Goal: Task Accomplishment & Management: Use online tool/utility

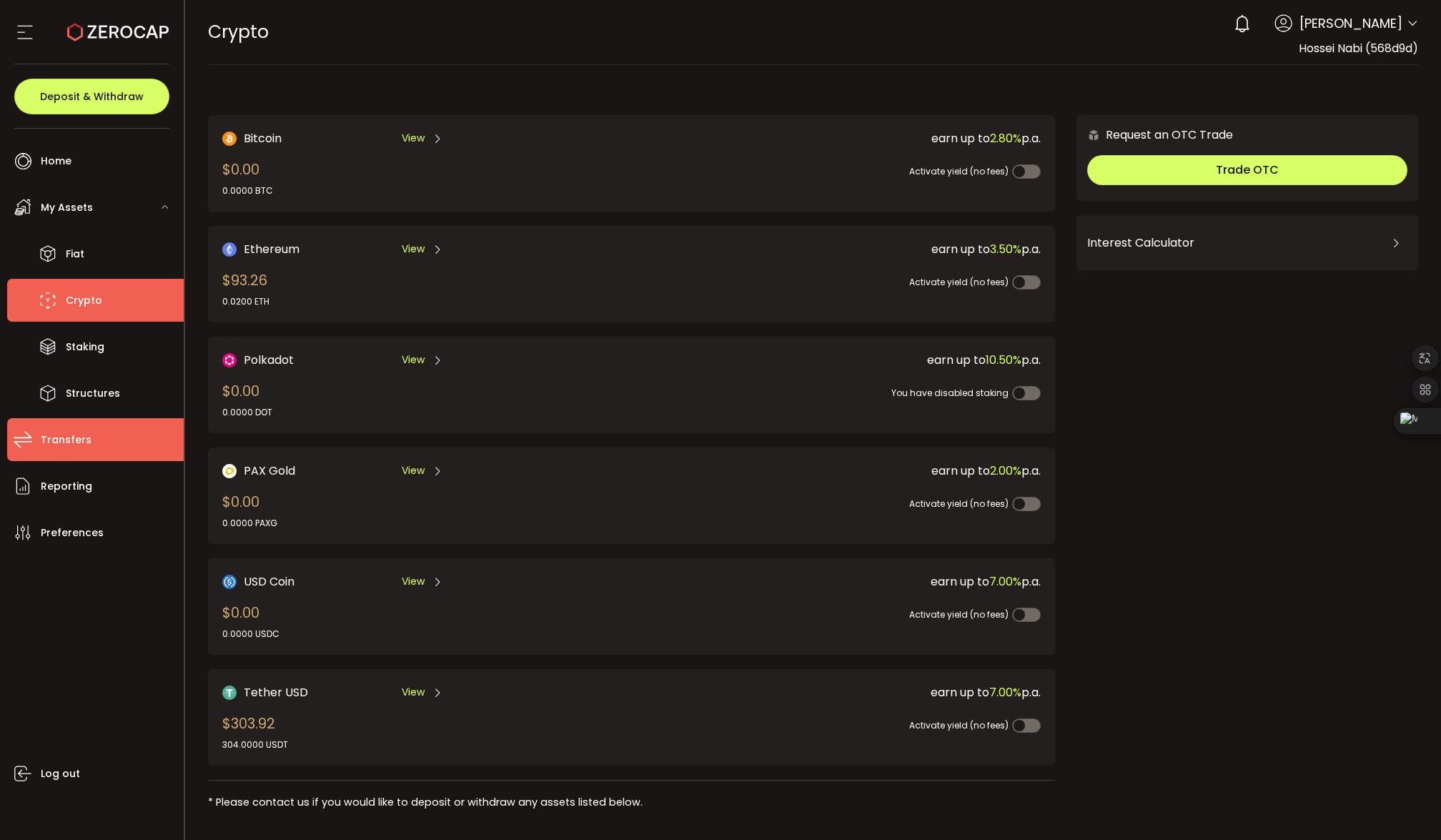
click at [84, 437] on span "Transfers" at bounding box center [66, 441] width 51 height 21
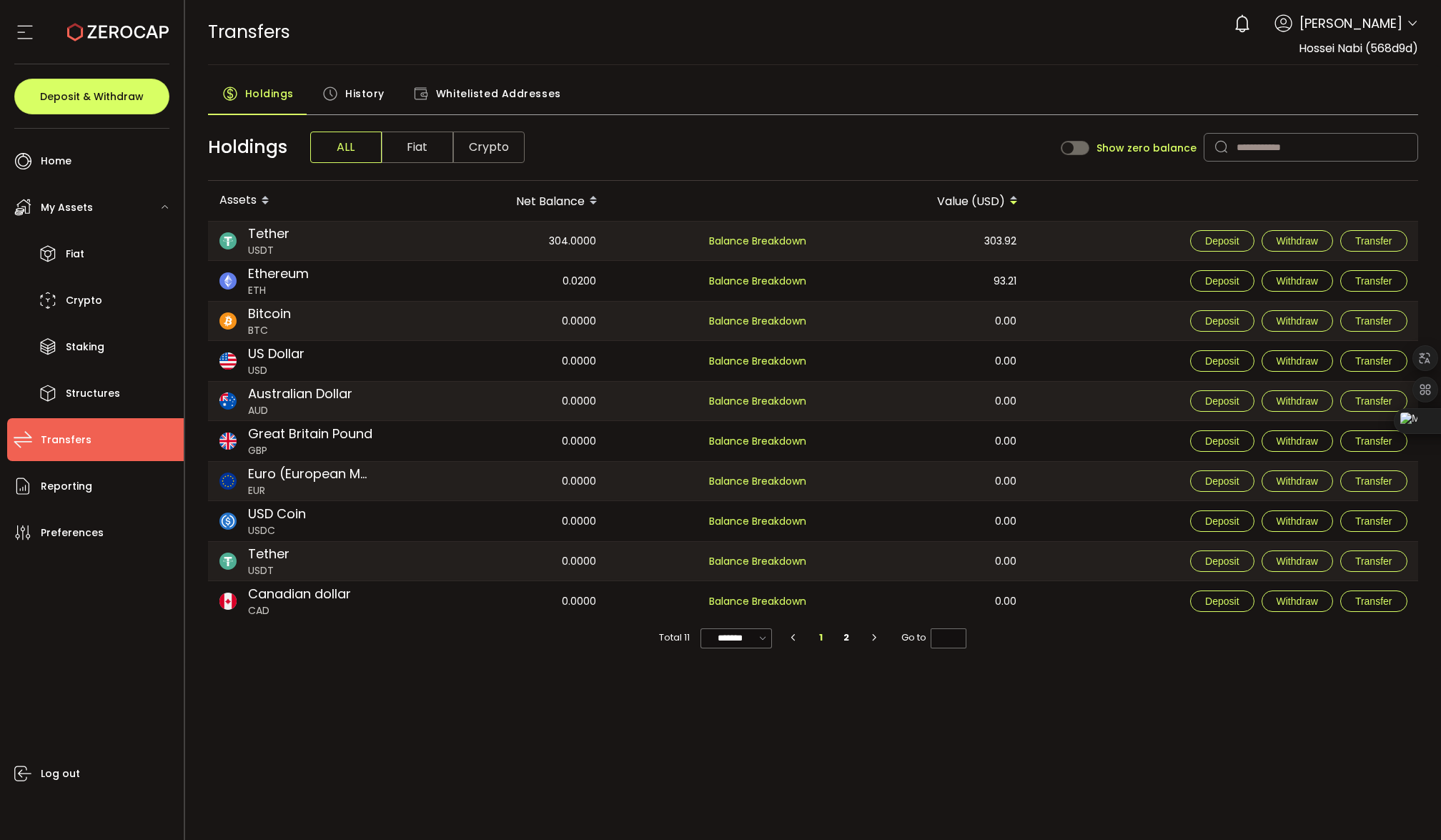
click at [345, 90] on span "History" at bounding box center [364, 94] width 39 height 29
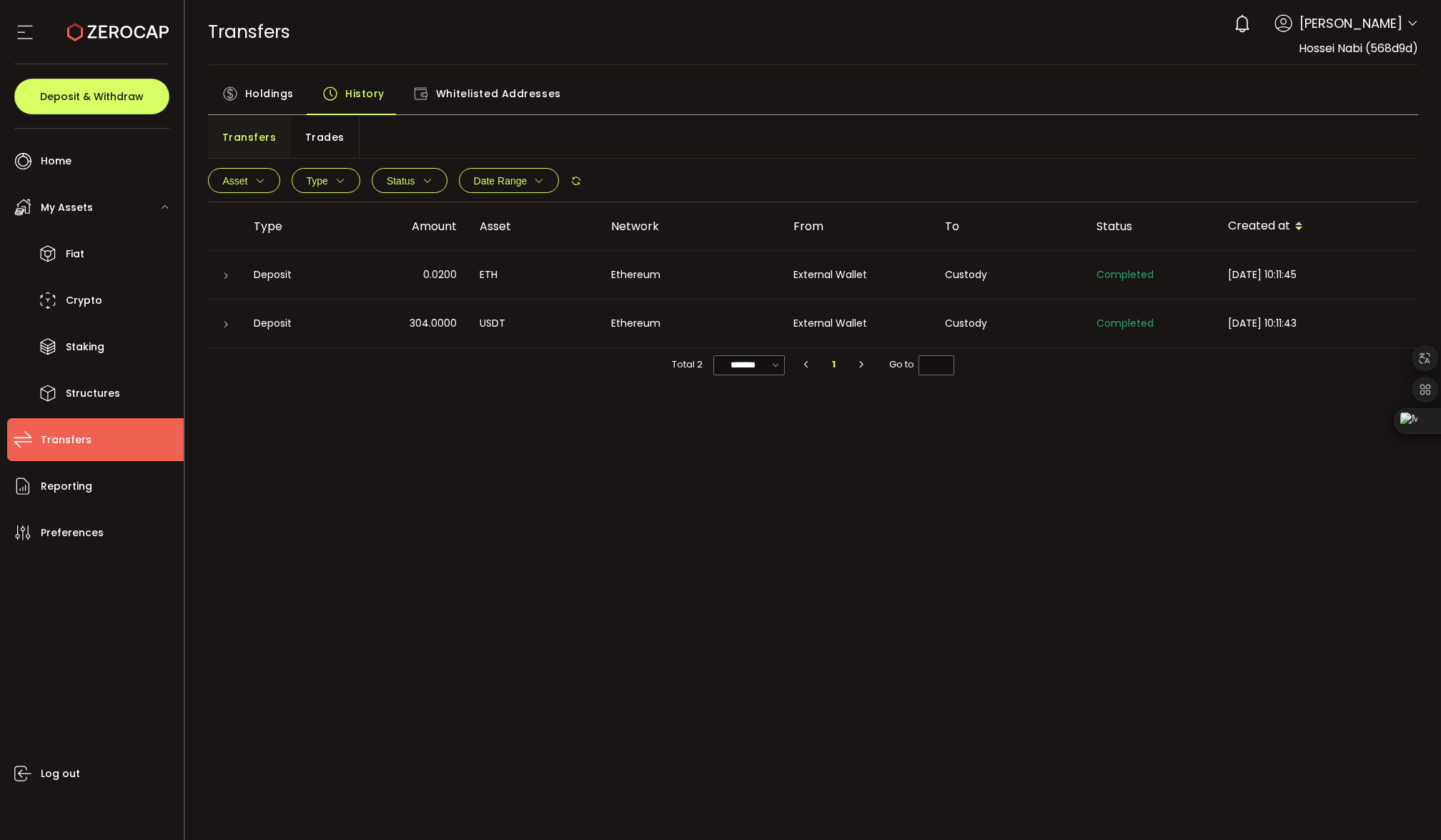
click at [250, 92] on span "Holdings" at bounding box center [269, 94] width 49 height 29
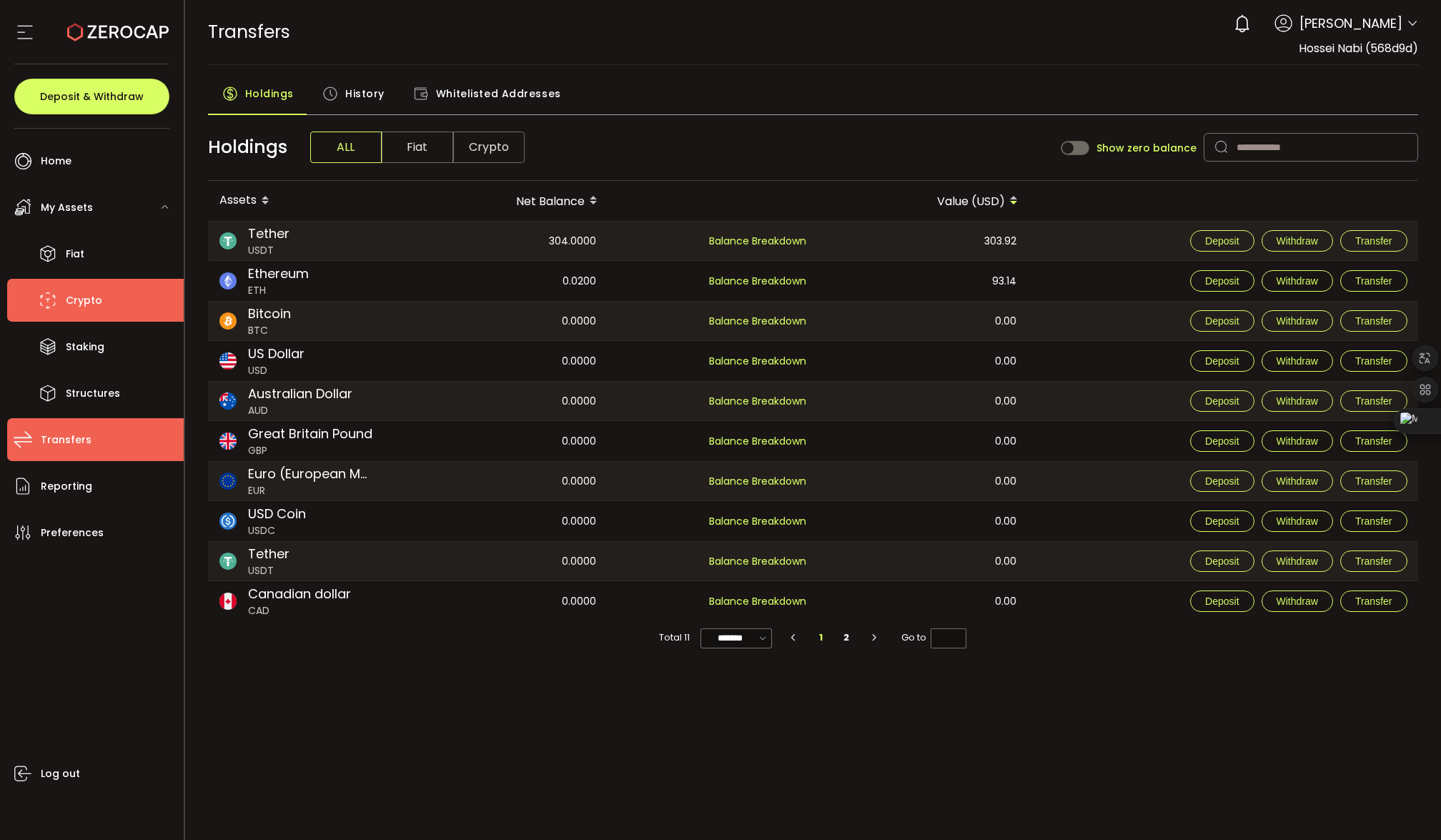
click at [89, 306] on span "Crypto" at bounding box center [84, 301] width 36 height 21
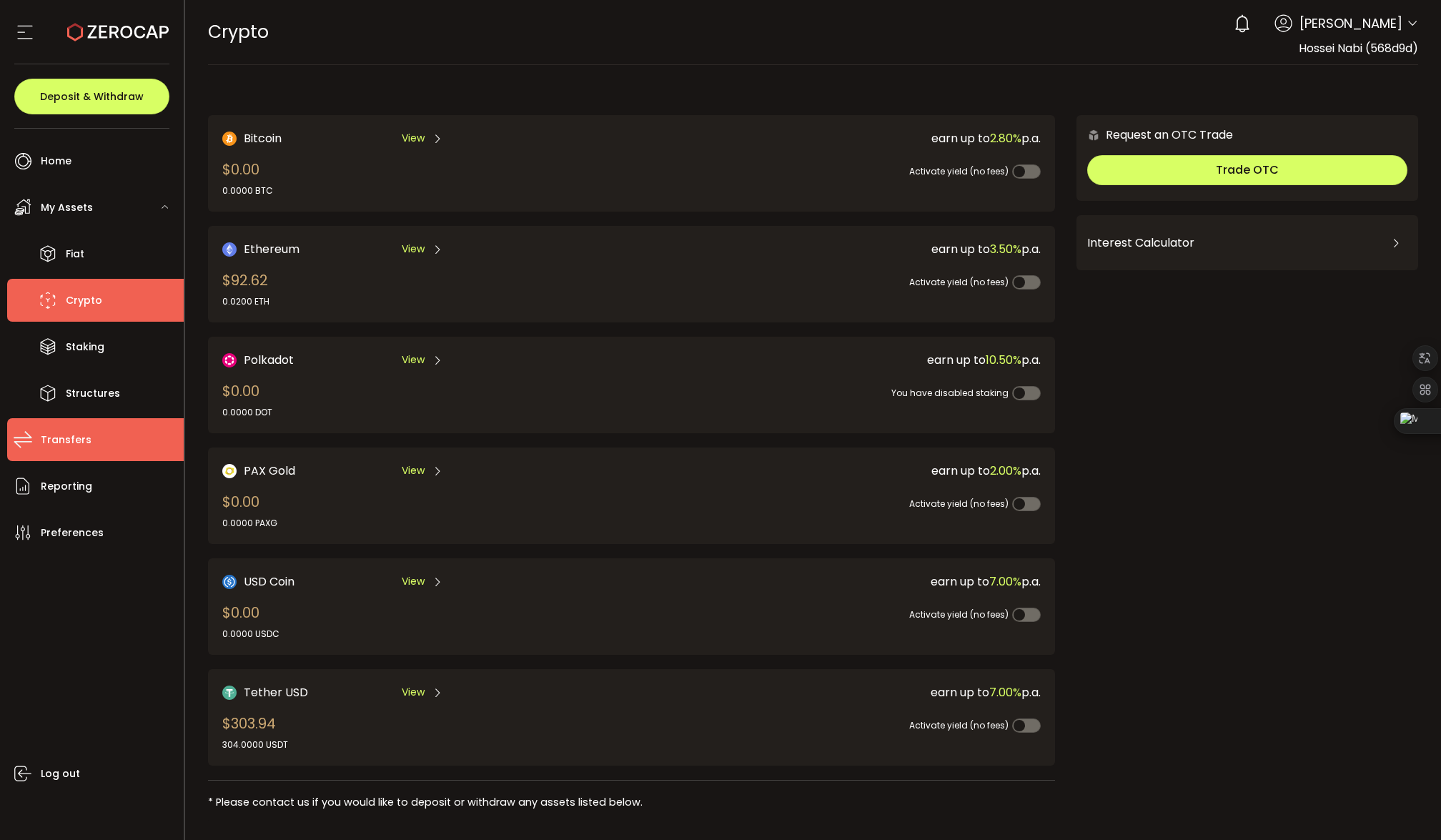
click at [106, 429] on li "Transfers" at bounding box center [95, 440] width 177 height 43
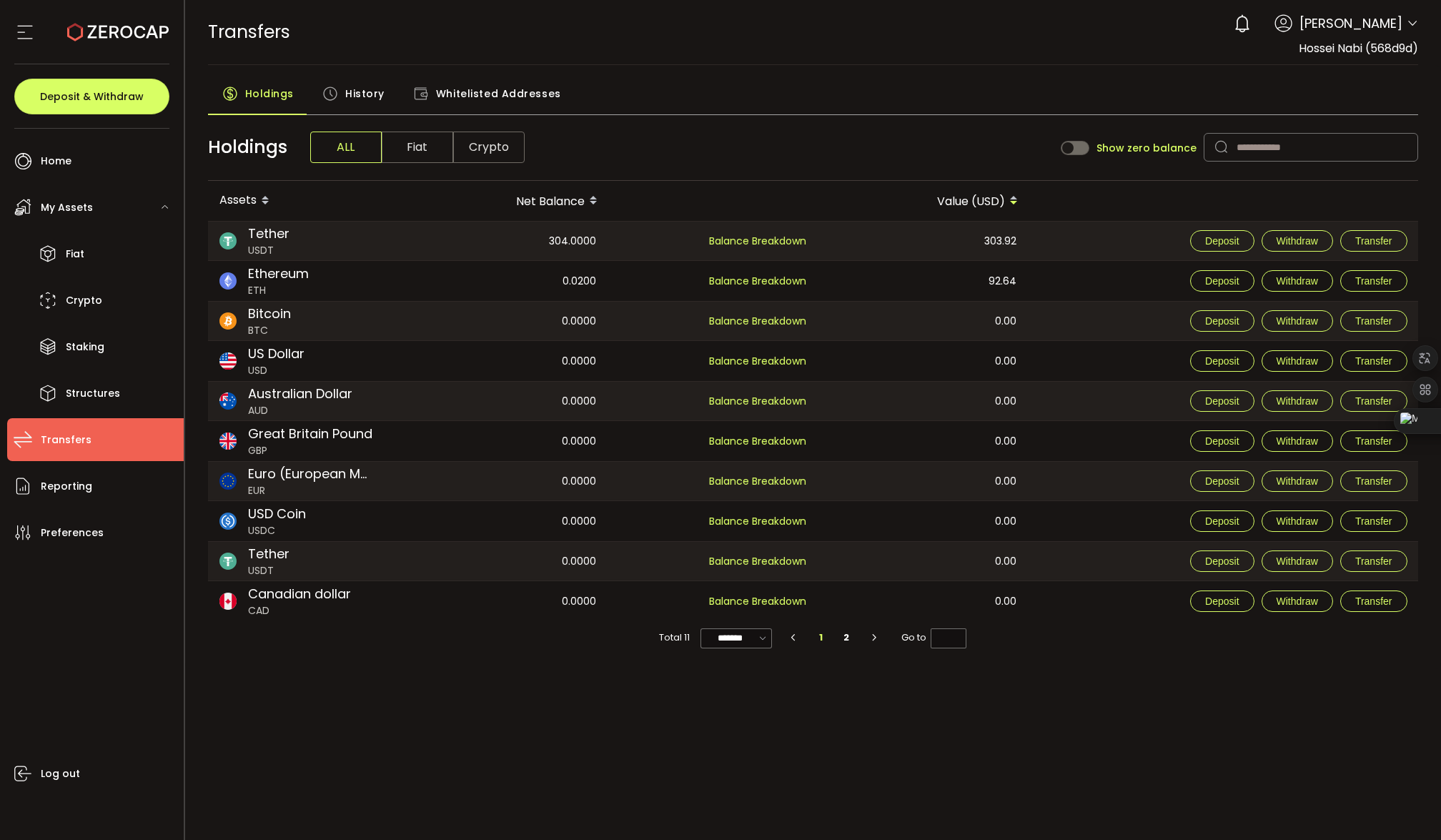
click at [369, 97] on span "History" at bounding box center [364, 94] width 39 height 29
click at [751, 641] on input "*******" at bounding box center [736, 638] width 72 height 20
click at [764, 740] on li "100/page" at bounding box center [742, 744] width 83 height 24
type input "********"
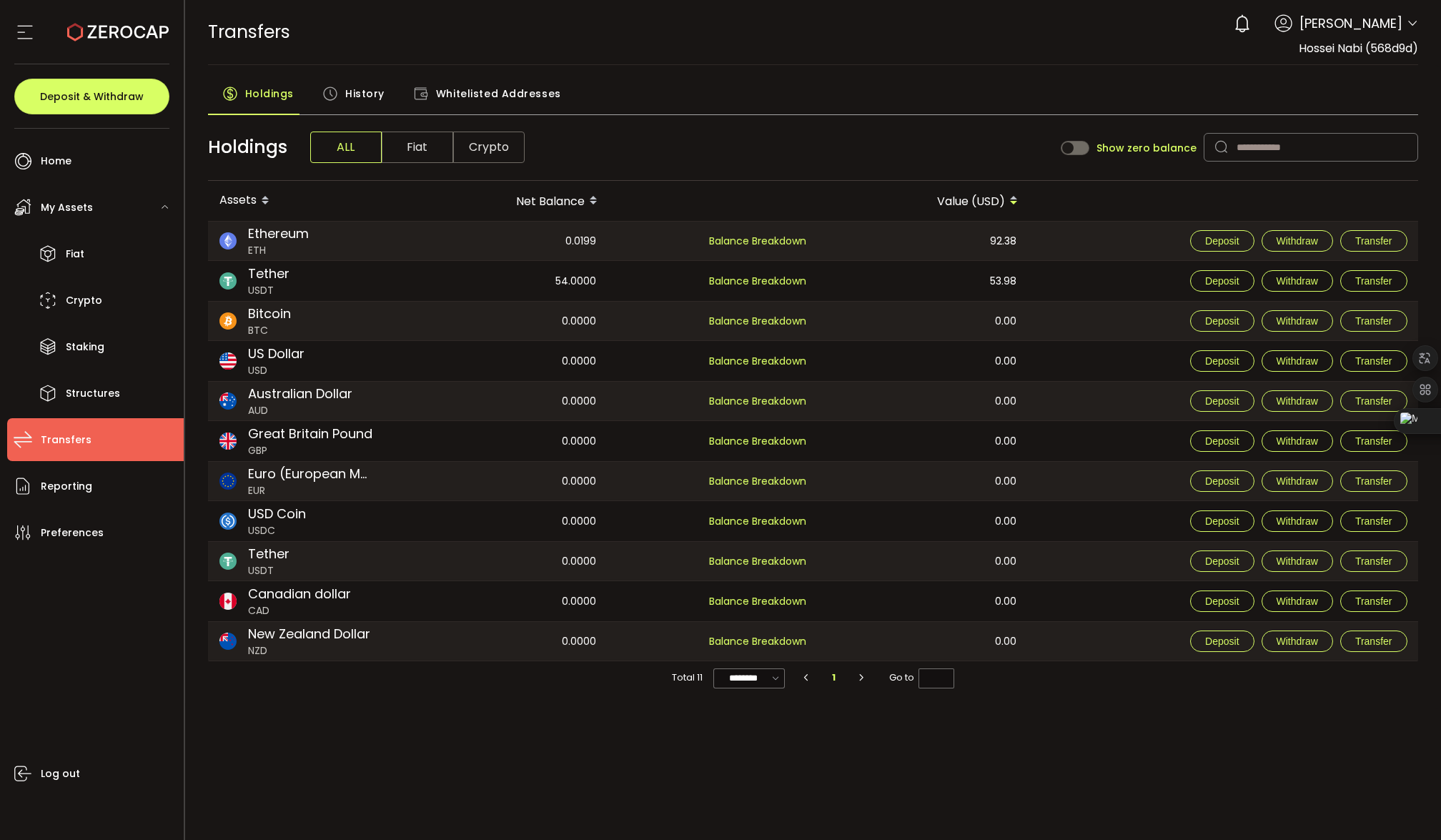
click at [351, 85] on span "History" at bounding box center [364, 94] width 39 height 29
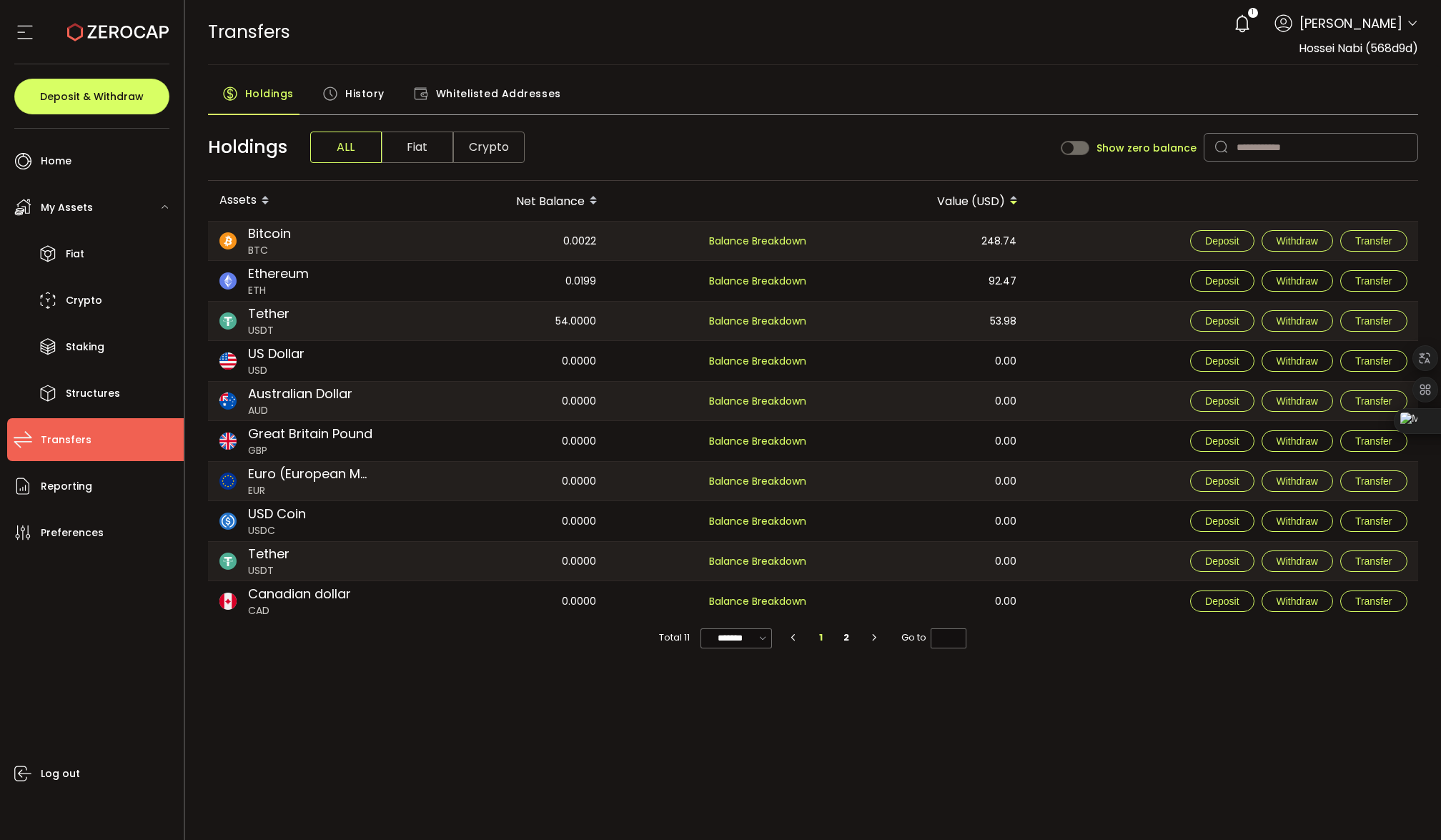
click at [357, 91] on span "History" at bounding box center [364, 94] width 39 height 29
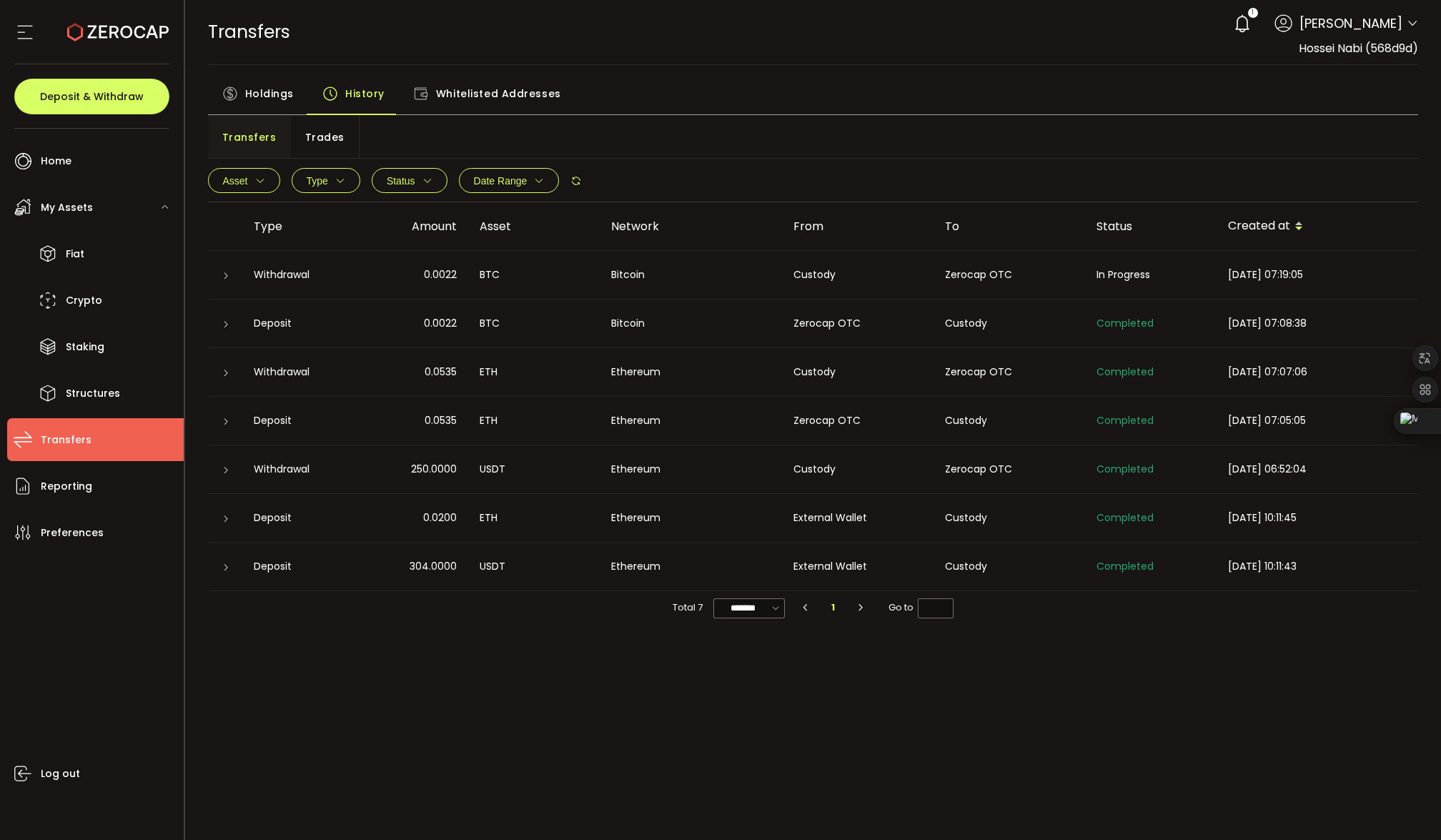
click at [318, 135] on span "Trades" at bounding box center [325, 138] width 39 height 29
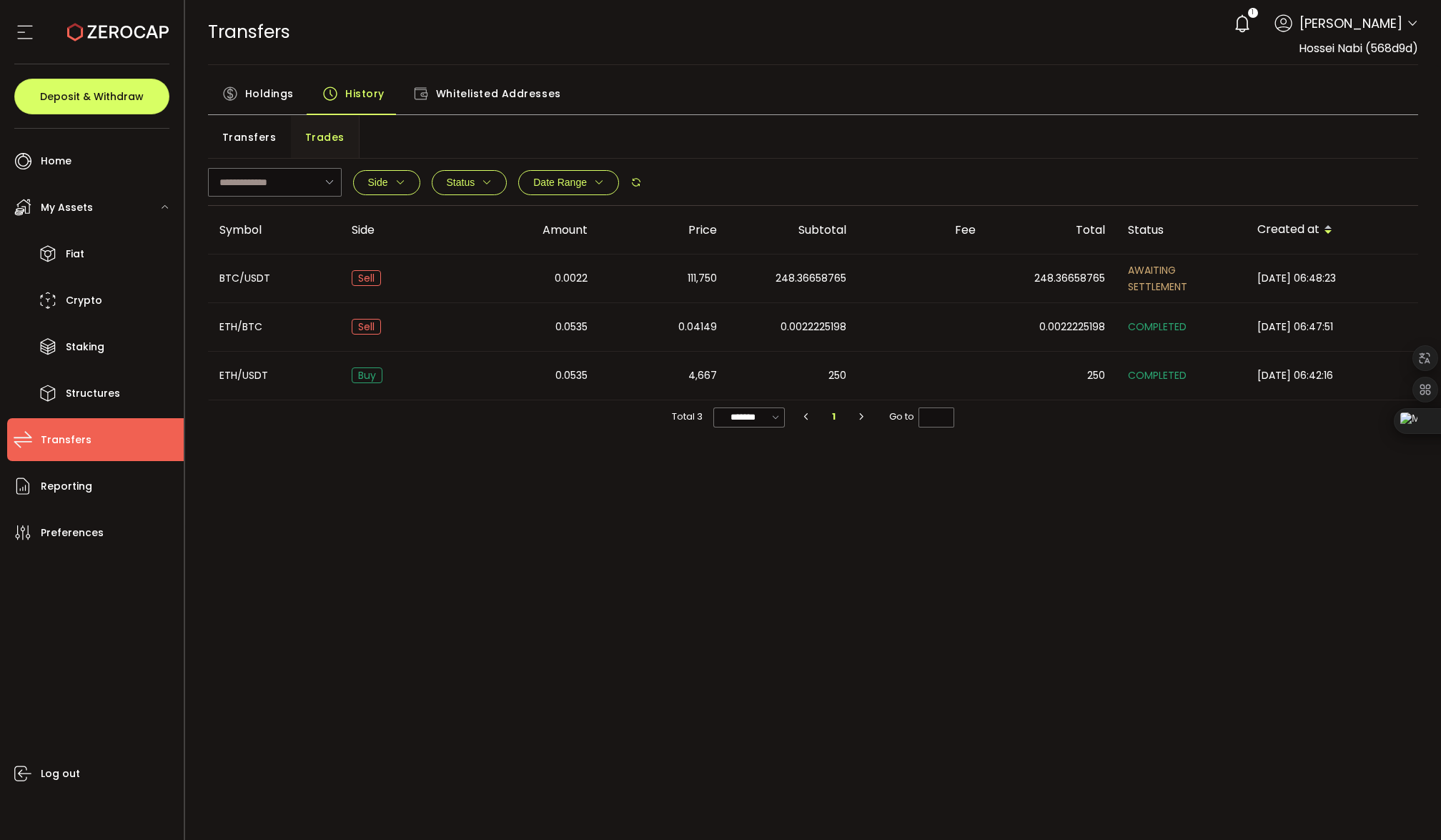
click at [251, 137] on span "Transfers" at bounding box center [249, 138] width 54 height 29
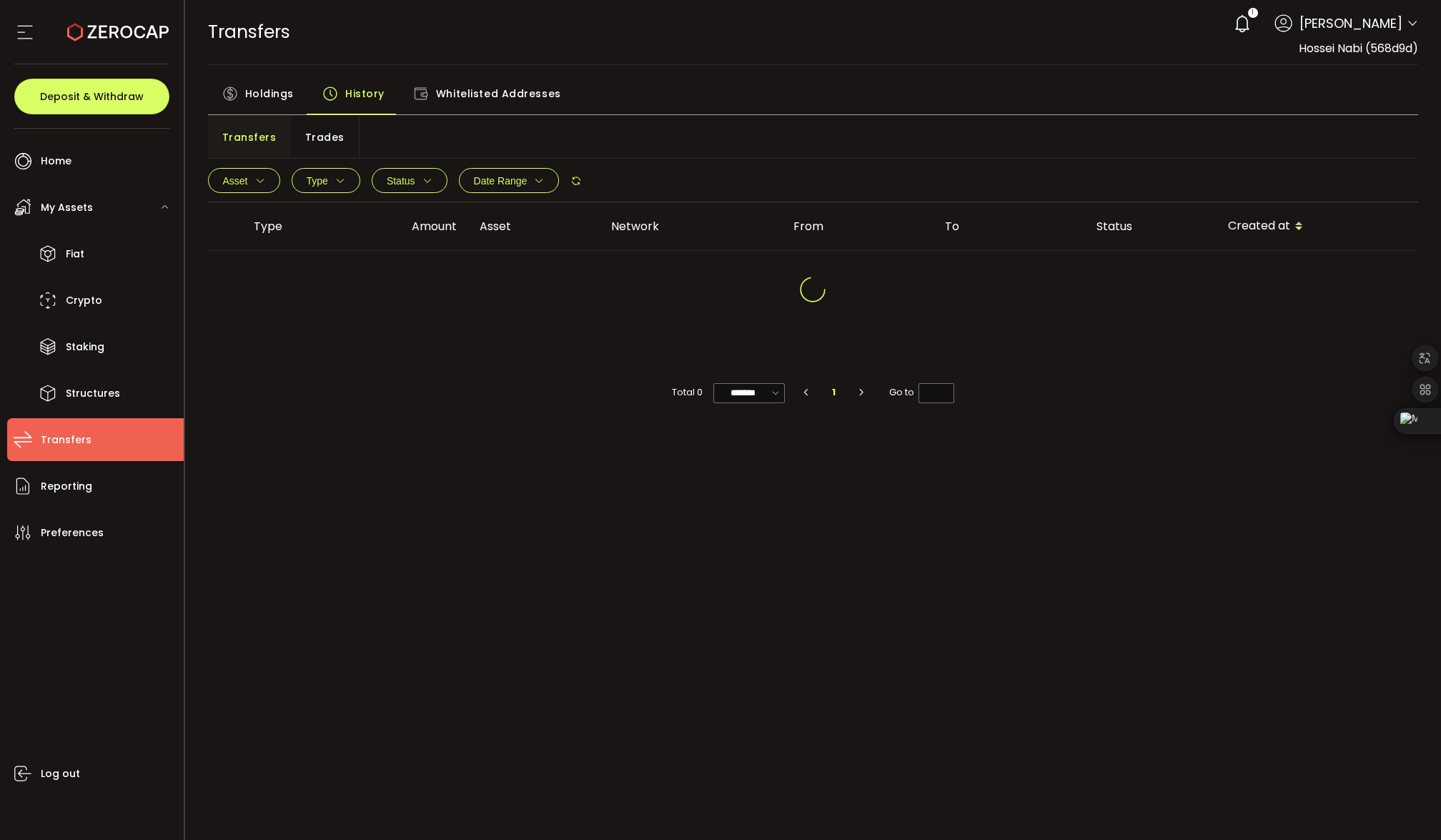
click at [308, 132] on span "Trades" at bounding box center [325, 138] width 39 height 29
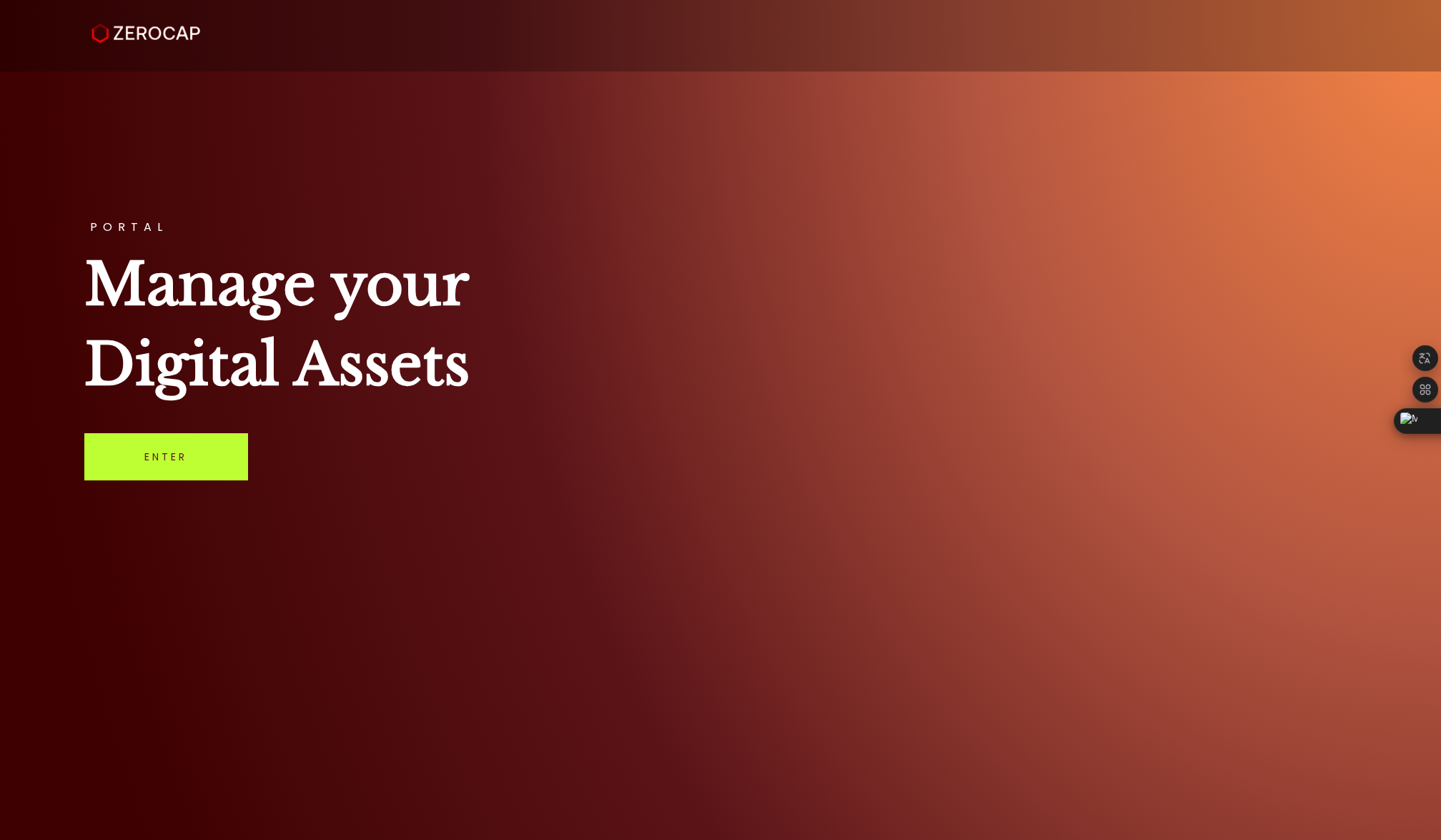
click at [152, 459] on link "Enter" at bounding box center [165, 456] width 163 height 47
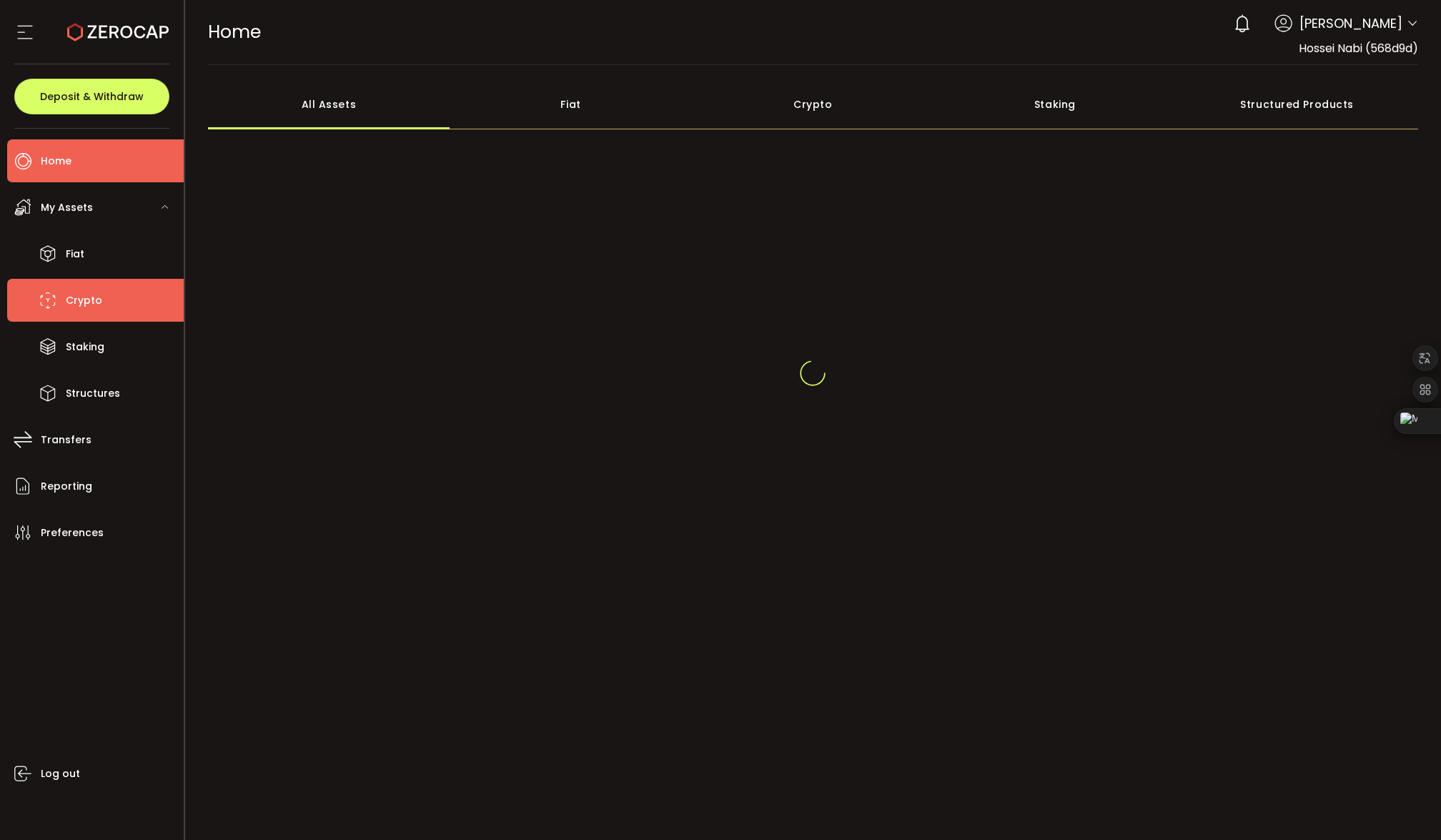
click at [112, 295] on li "Crypto" at bounding box center [95, 300] width 177 height 43
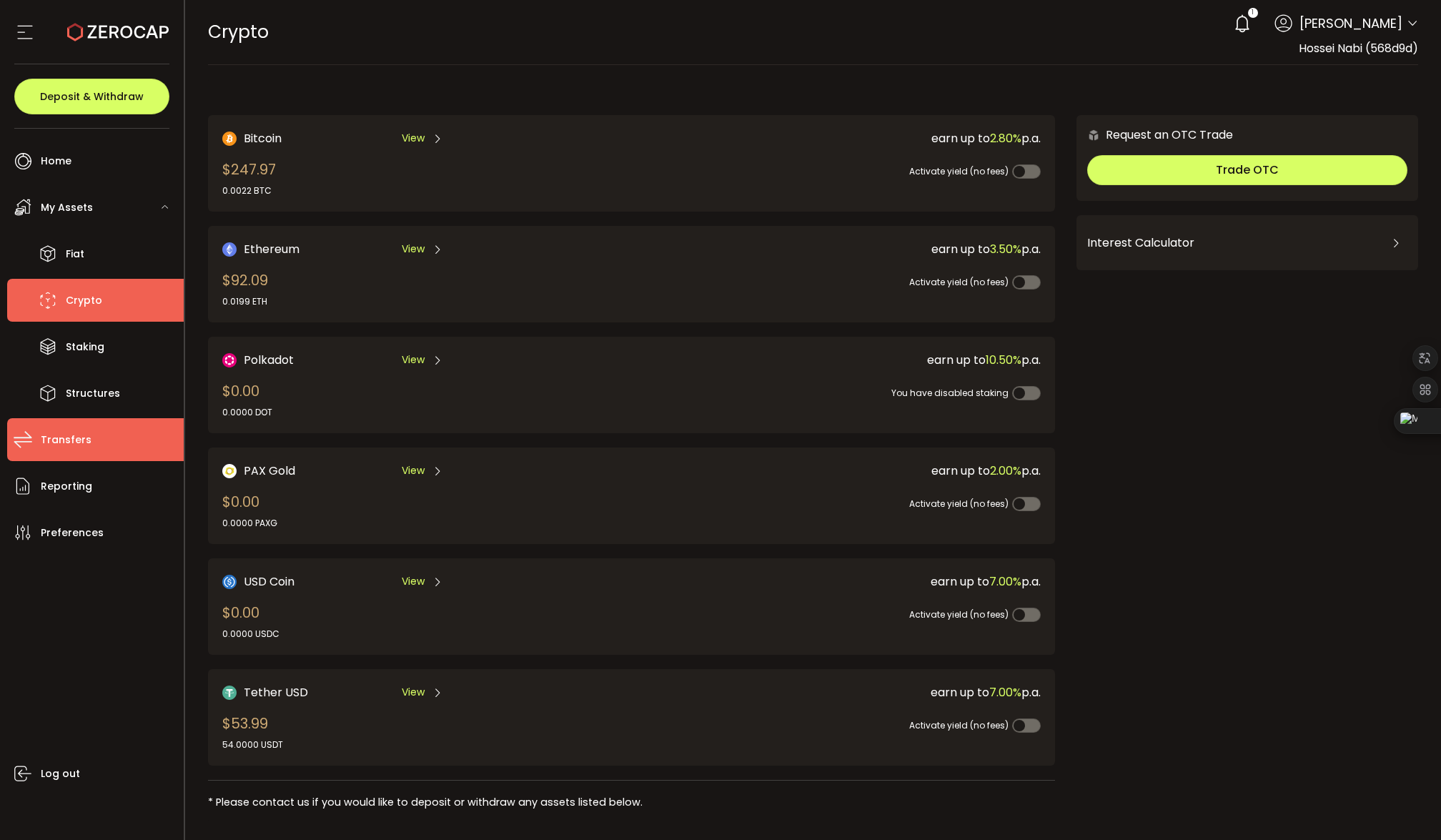
click at [85, 440] on span "Transfers" at bounding box center [66, 441] width 51 height 21
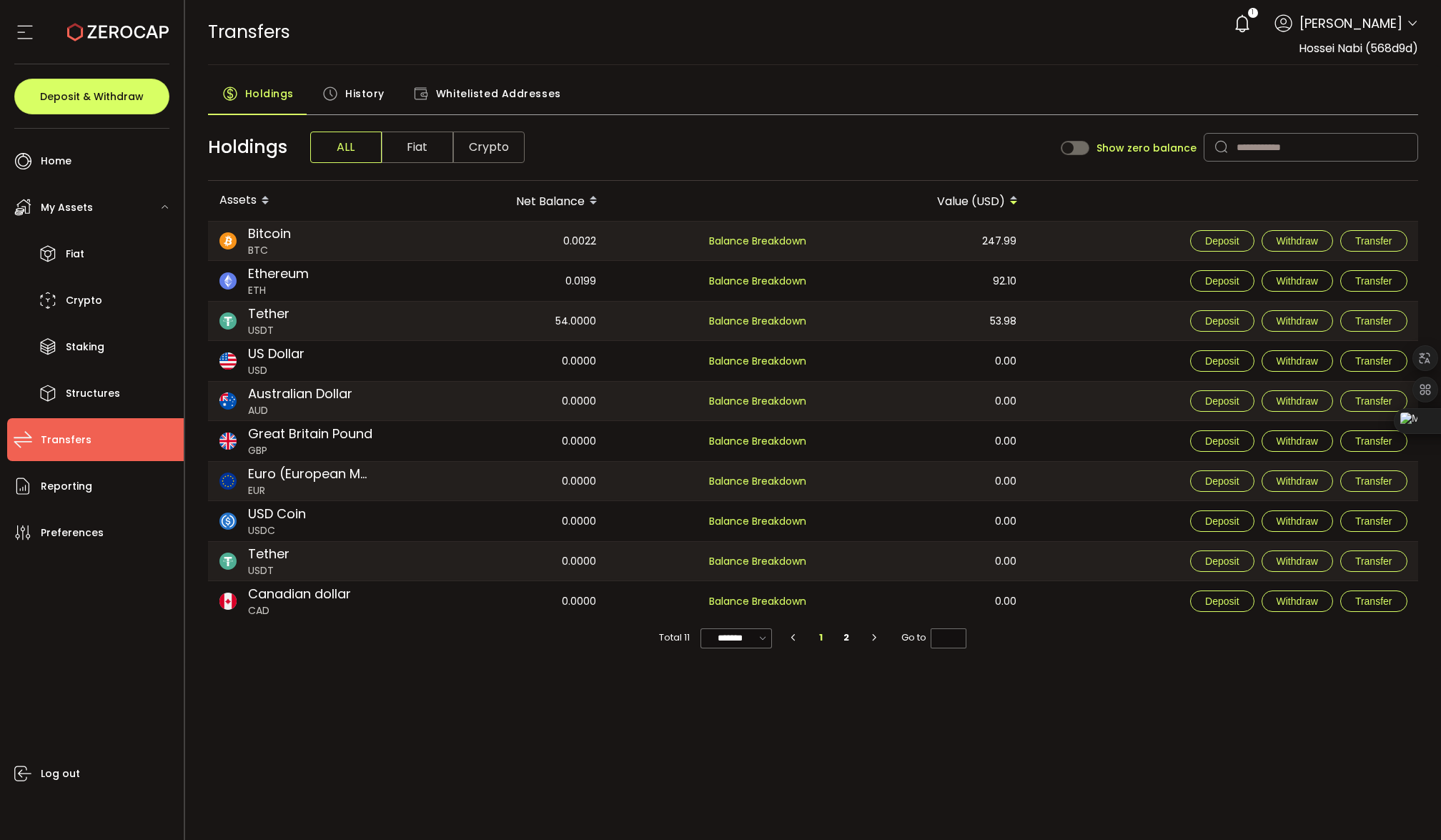
click at [374, 99] on span "History" at bounding box center [364, 94] width 39 height 29
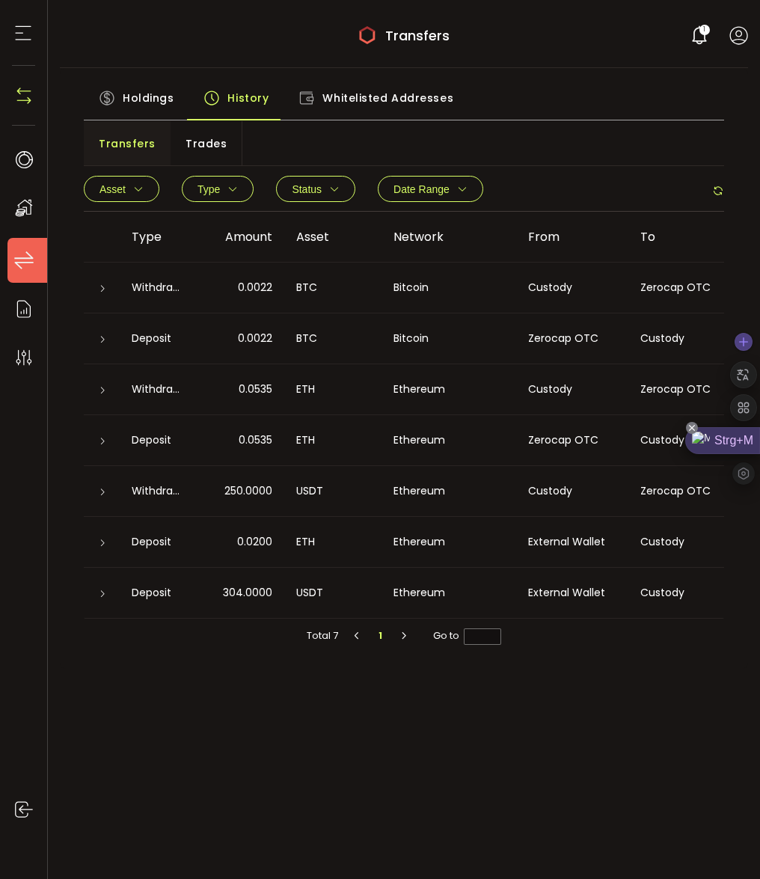
click at [691, 428] on icon at bounding box center [692, 428] width 12 height 12
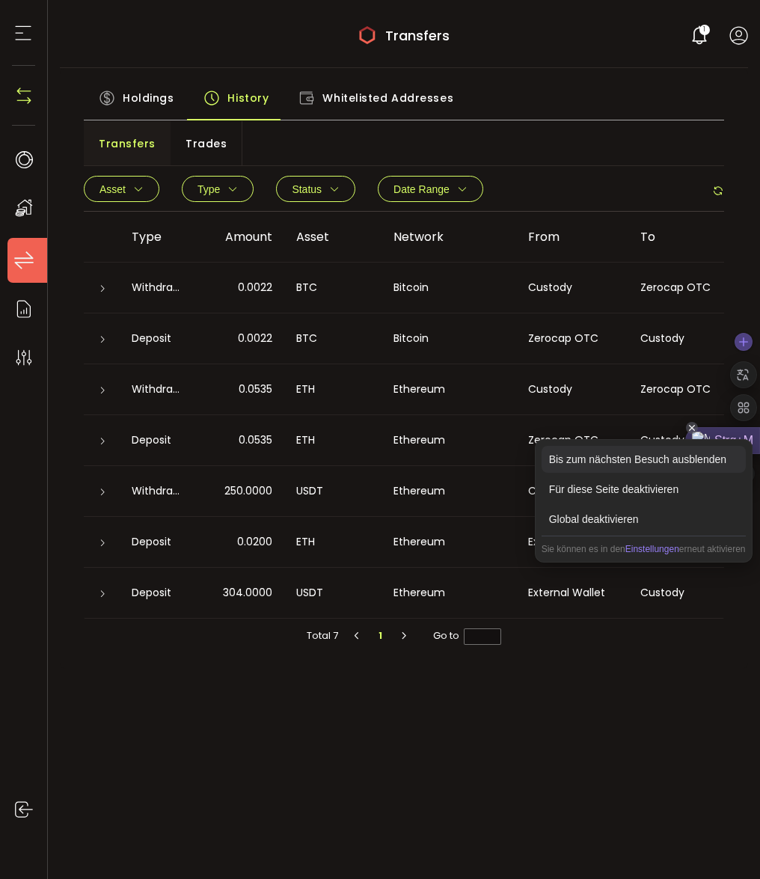
click at [638, 458] on div "Bis zum nächsten Besuch ausblenden" at bounding box center [644, 459] width 204 height 27
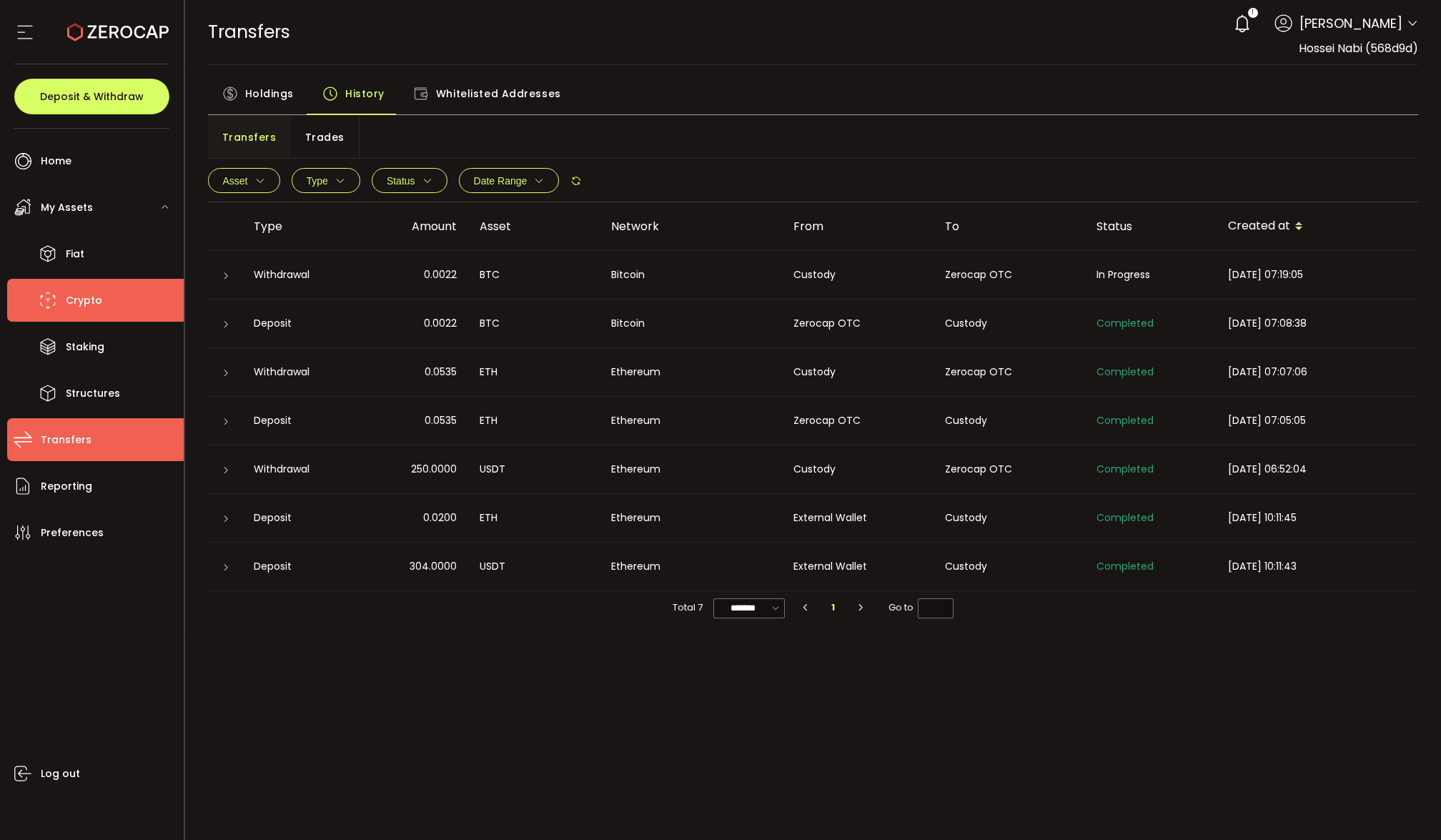
click at [115, 306] on li "Crypto" at bounding box center [95, 300] width 177 height 43
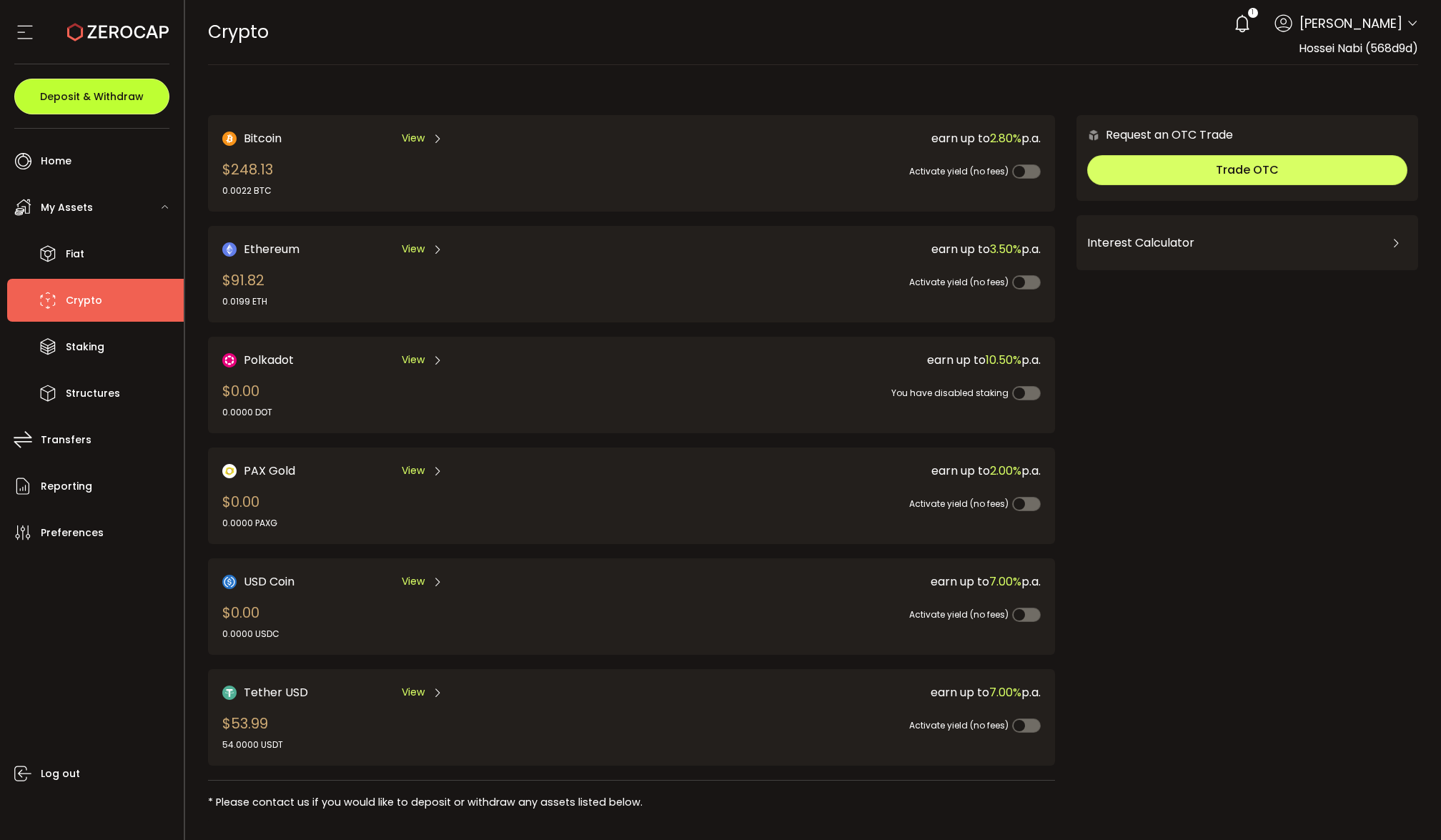
click at [120, 93] on span "Deposit & Withdraw" at bounding box center [92, 97] width 103 height 10
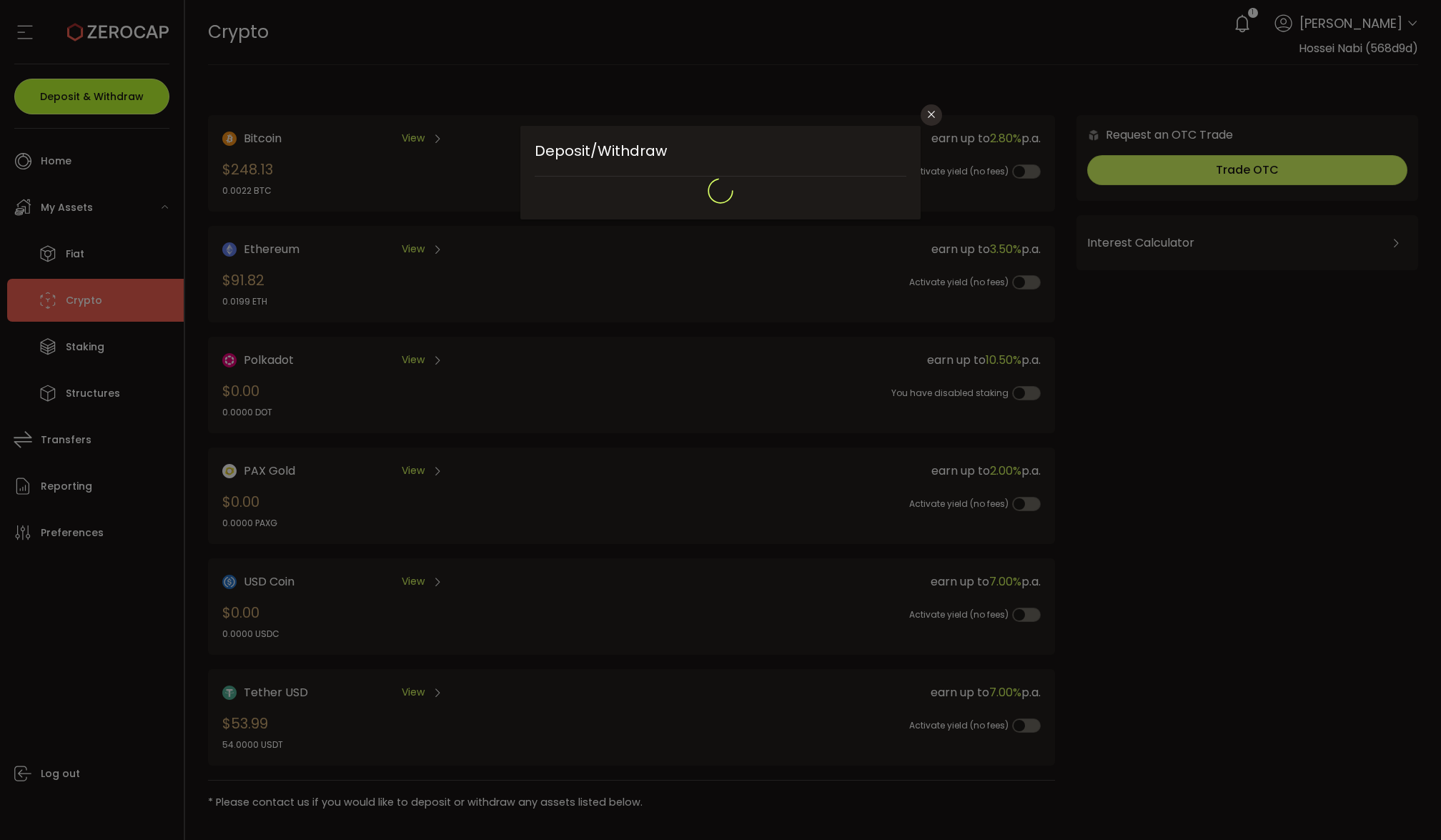
type input "**********"
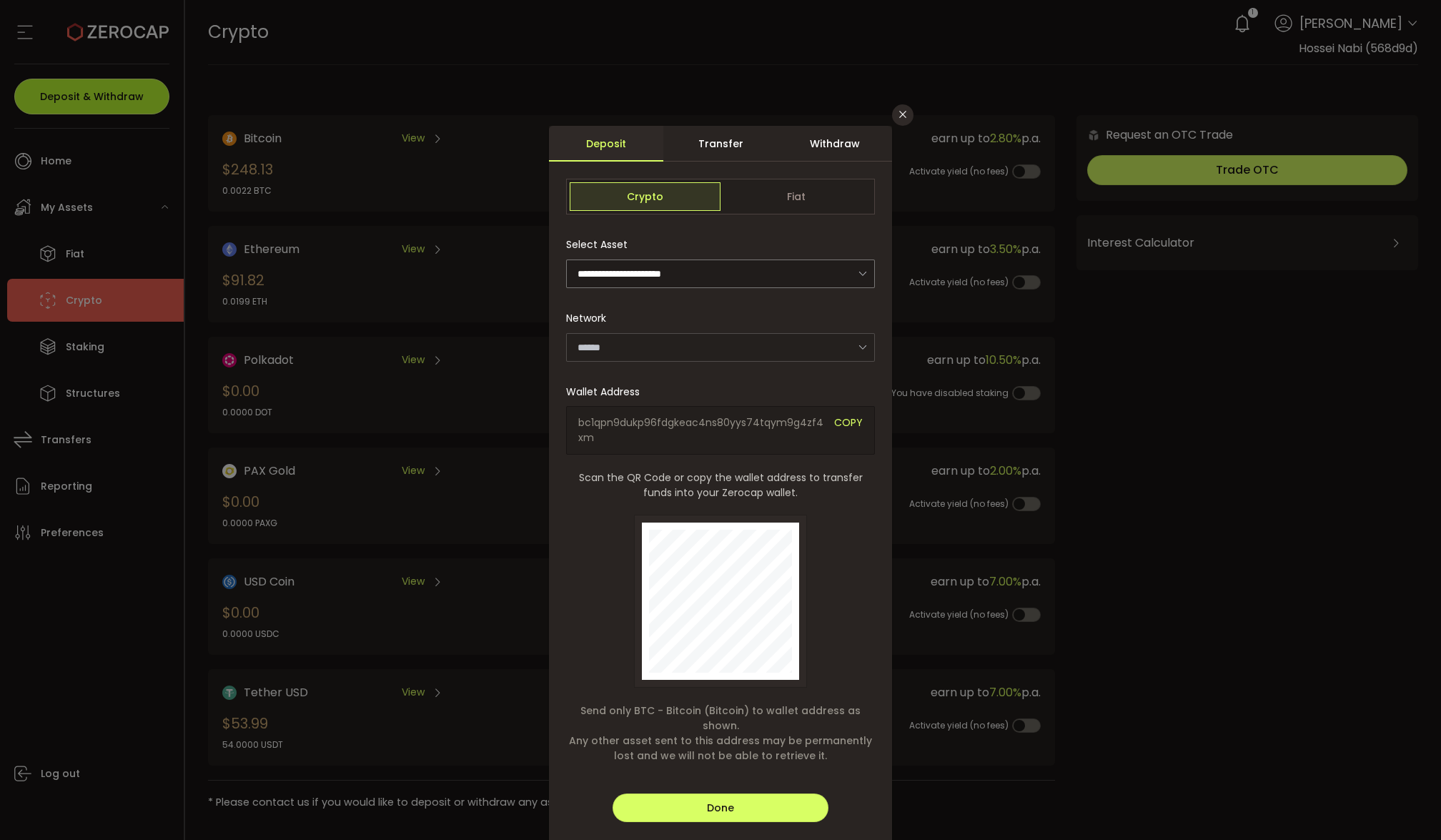
type input "*******"
click at [810, 279] on input "dialog" at bounding box center [720, 274] width 309 height 29
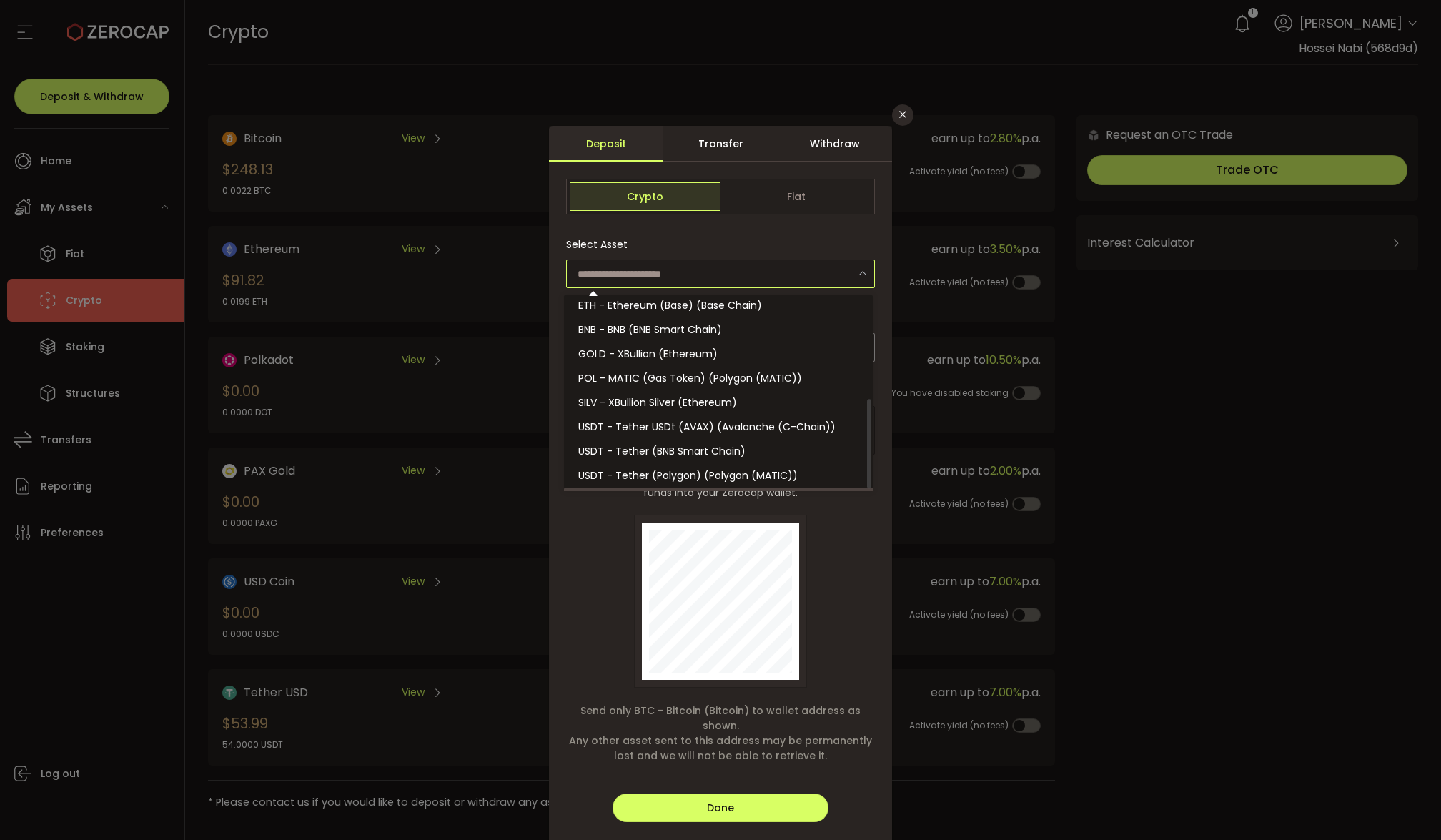
scroll to position [226, 0]
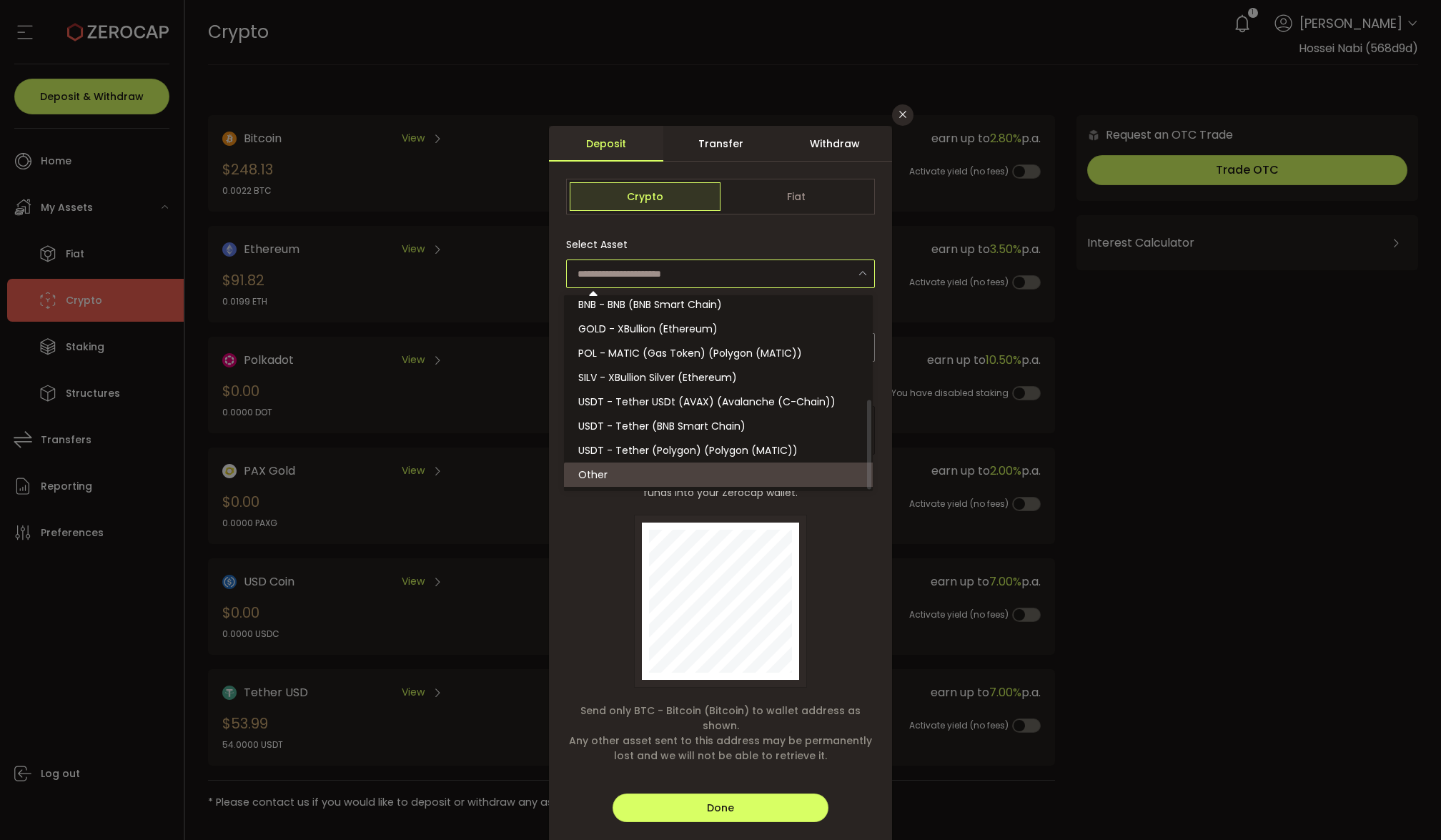
drag, startPoint x: 871, startPoint y: 365, endPoint x: 860, endPoint y: 477, distance: 112.5
click at [860, 477] on div "BTC - Bitcoin (Bitcoin) DOT - Polkadot (Polkadot) ETH - Ethereum (Ethereum) PAX…" at bounding box center [718, 393] width 309 height 196
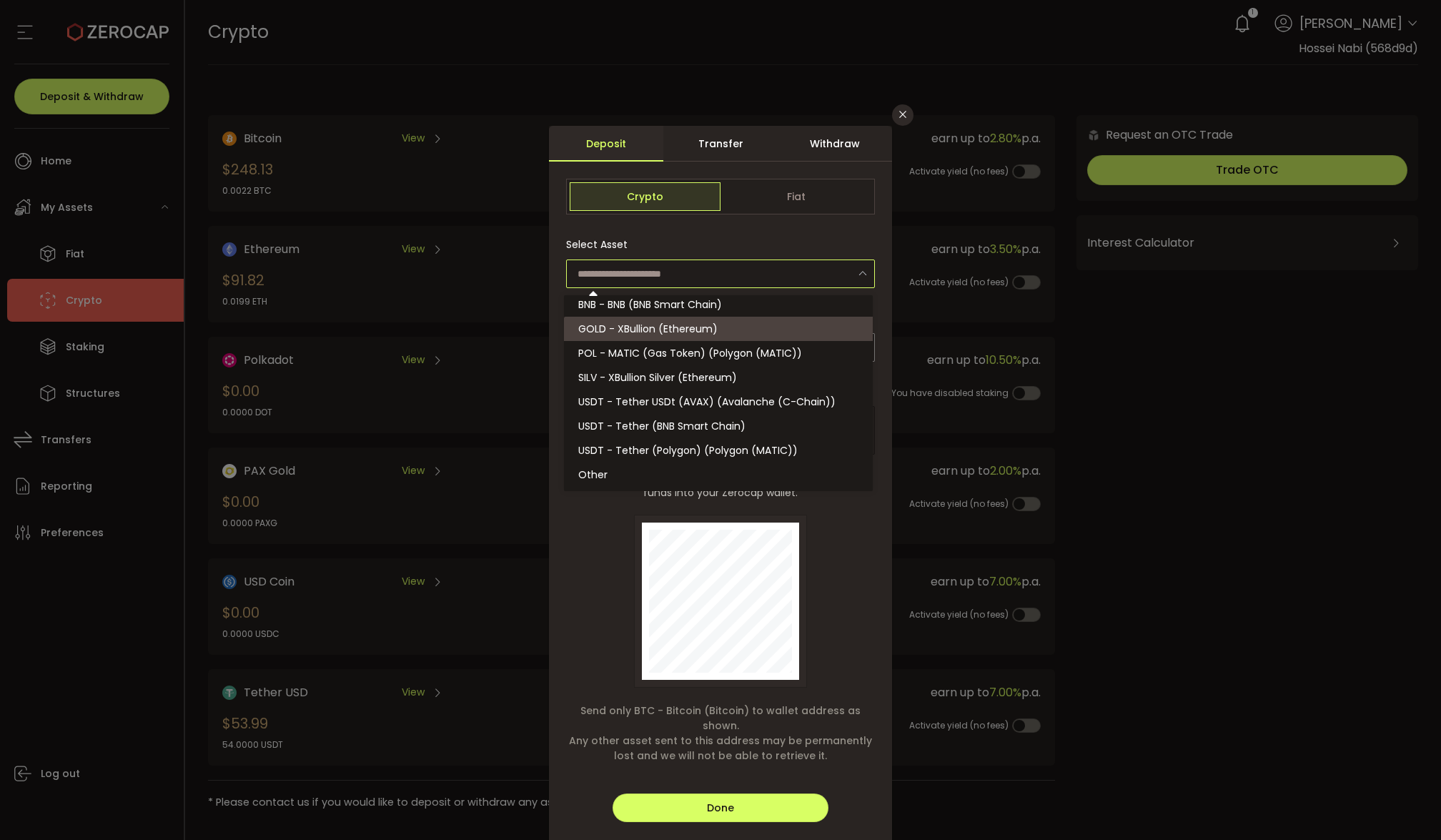
drag, startPoint x: 867, startPoint y: 442, endPoint x: 875, endPoint y: 463, distance: 22.5
click at [875, 463] on body "#icon-aud_portfolio .cls-1 { font-size: 12px; fill: #fdfbfb; font-family: "Adob…" at bounding box center [720, 420] width 1441 height 840
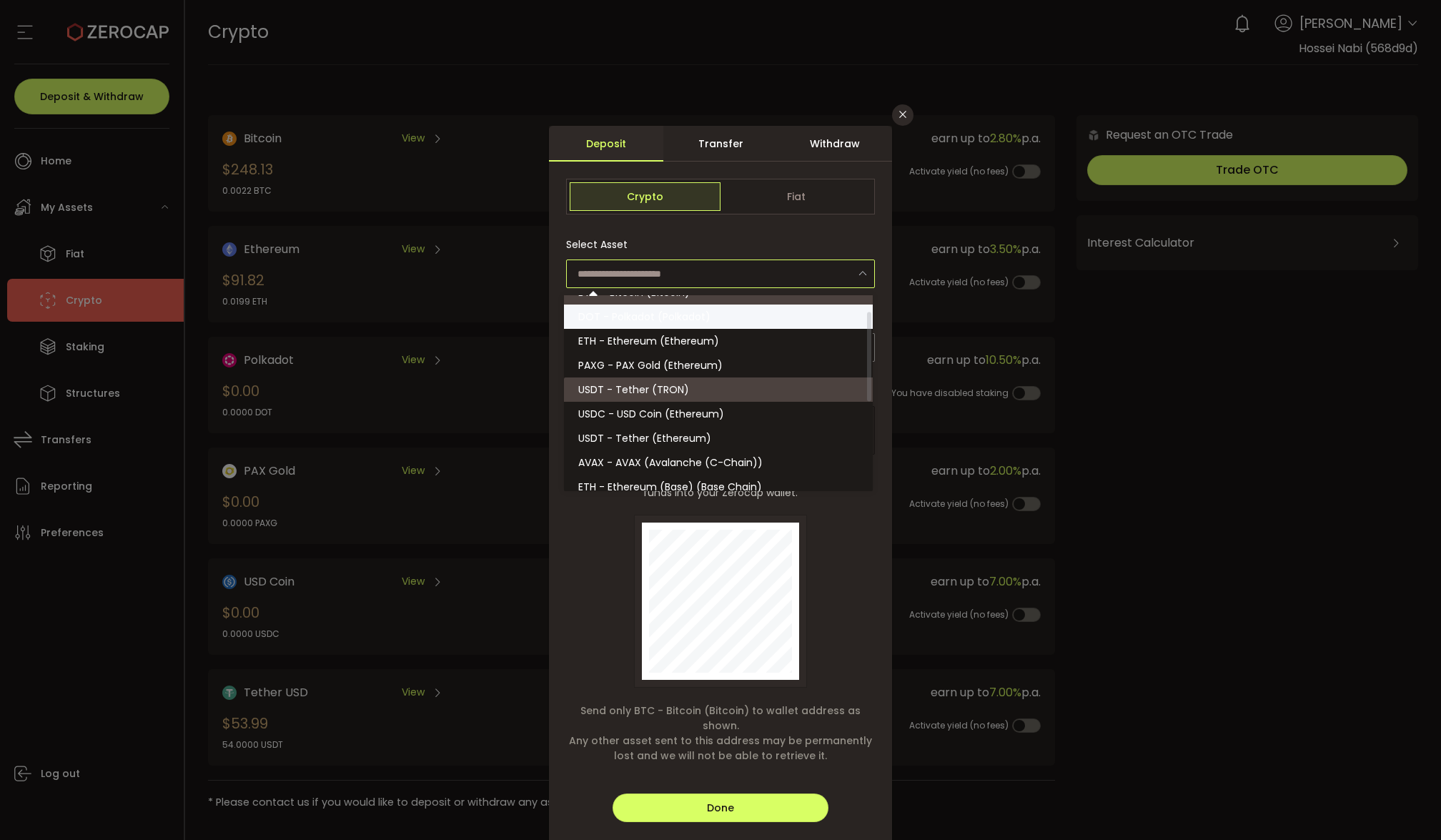
scroll to position [0, 0]
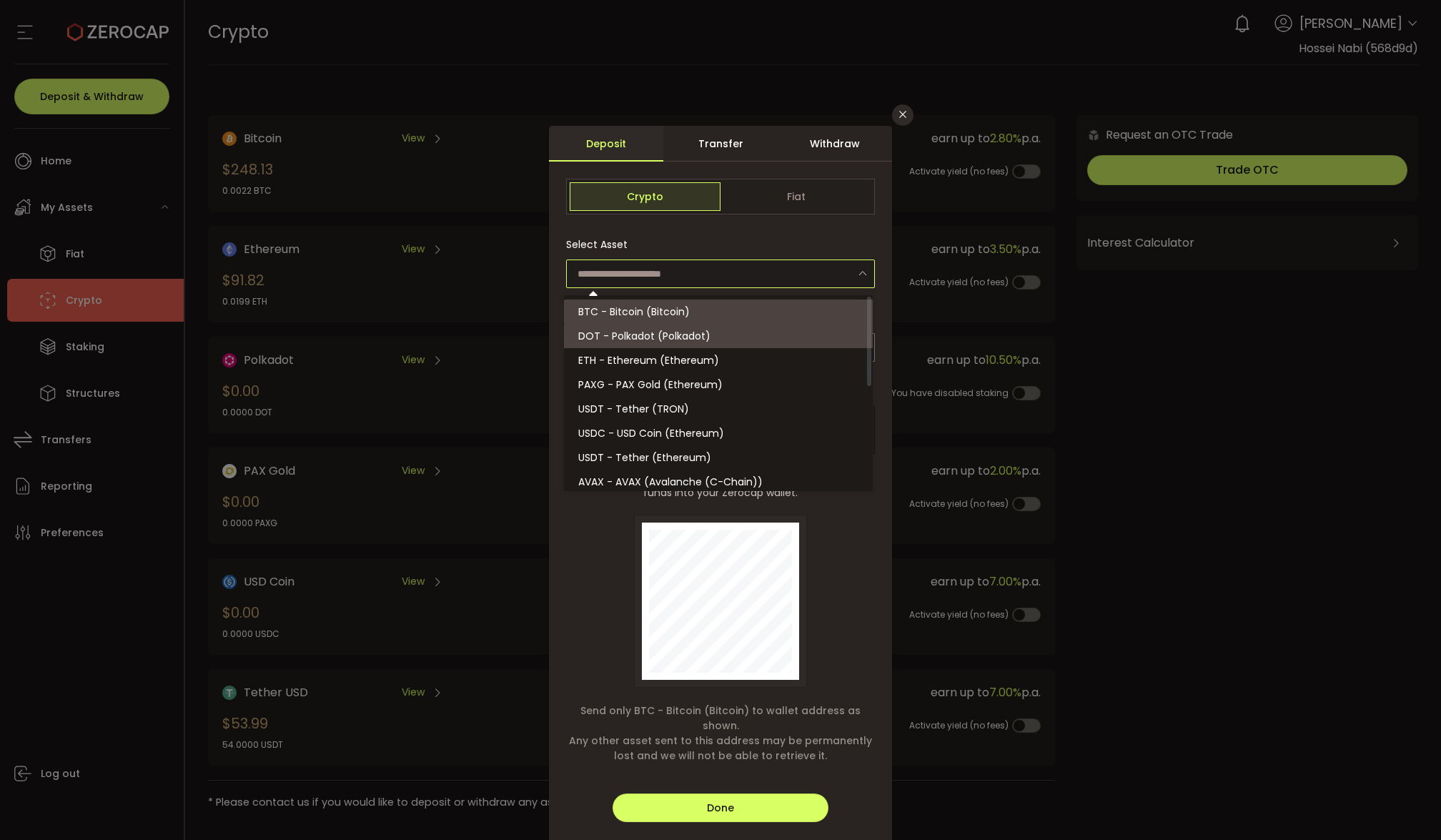
drag, startPoint x: 870, startPoint y: 461, endPoint x: 865, endPoint y: 331, distance: 130.1
click at [865, 331] on div "BTC - Bitcoin (Bitcoin) DOT - Polkadot (Polkadot) ETH - Ethereum (Ethereum) PAX…" at bounding box center [718, 393] width 309 height 196
